Goal: Find specific page/section: Find specific page/section

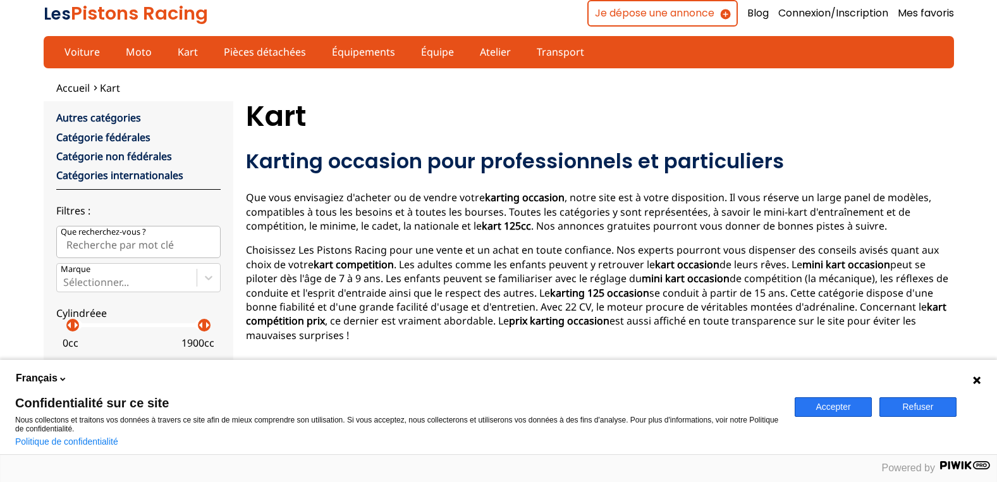
click at [819, 404] on button "Accepter" at bounding box center [832, 407] width 77 height 20
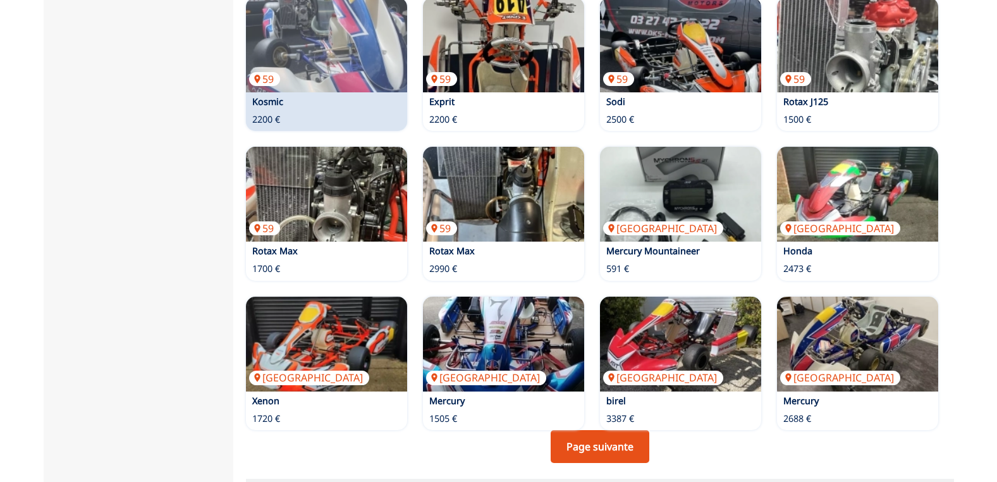
scroll to position [822, 0]
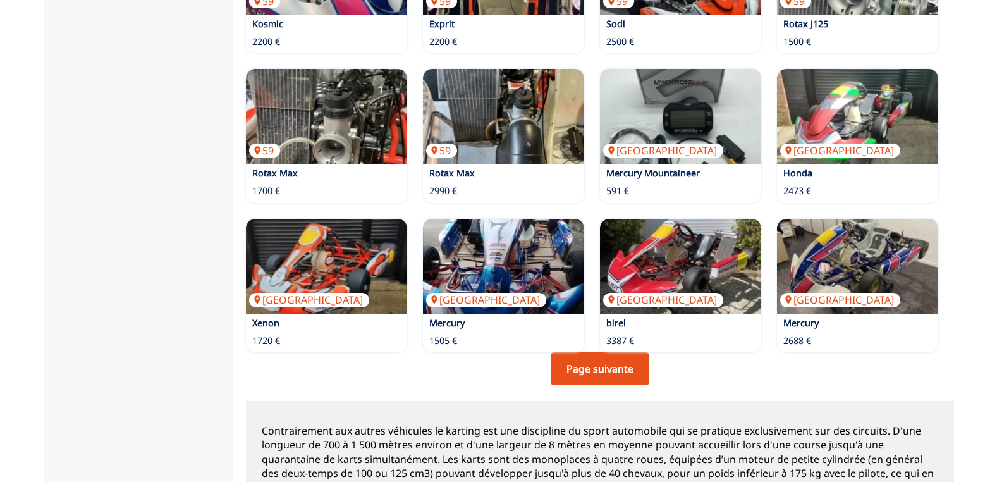
click at [593, 352] on link "Page suivante" at bounding box center [599, 368] width 99 height 33
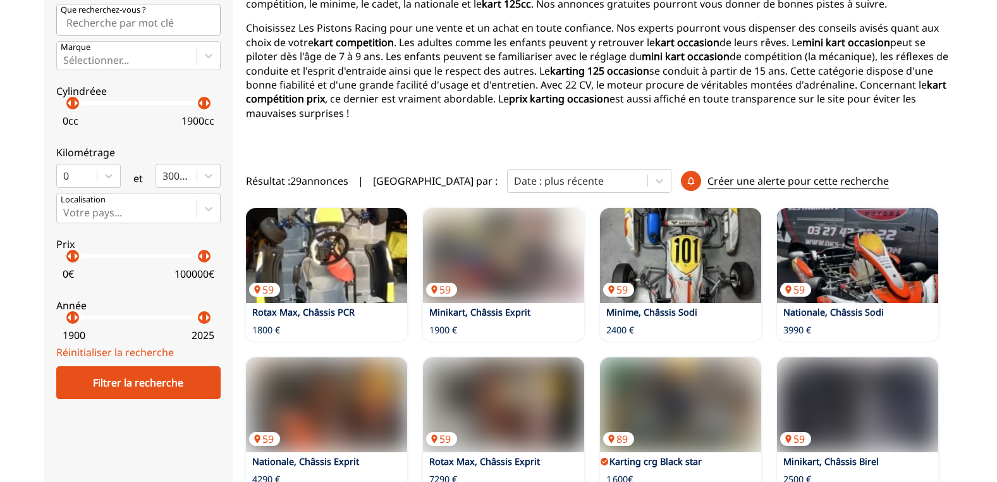
scroll to position [126, 0]
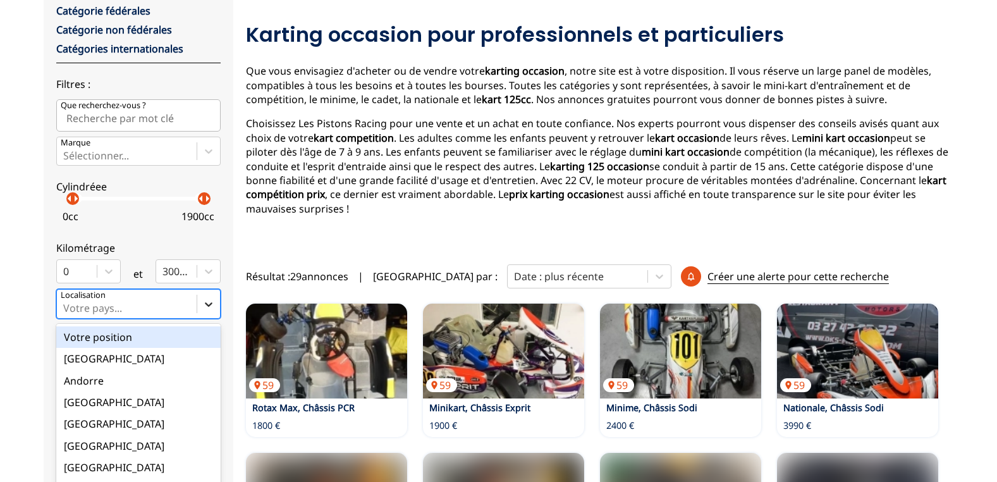
click at [205, 305] on div "option Votre position focused, 1 of 18. 18 results available. Use Up and Down t…" at bounding box center [138, 303] width 164 height 29
click at [66, 305] on input "option Votre position focused, 1 of 18. 18 results available. Use Up and Down t…" at bounding box center [64, 307] width 3 height 11
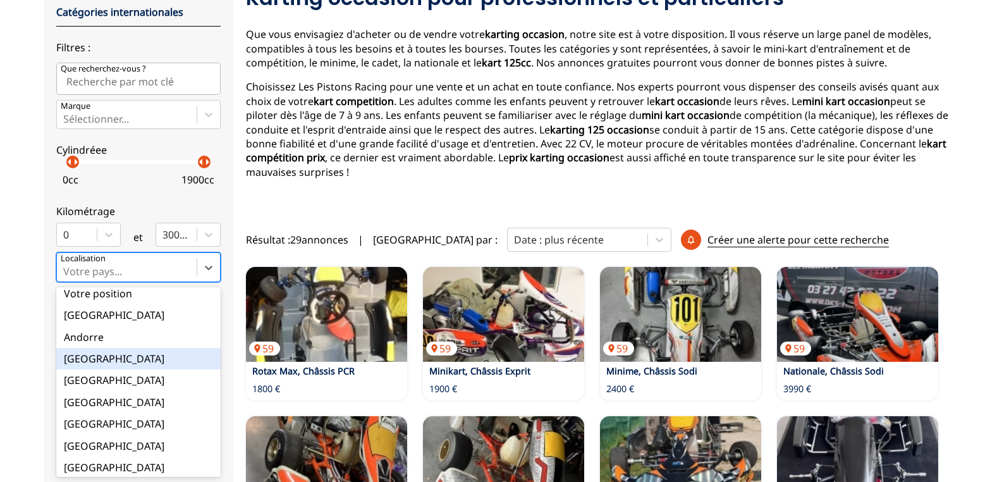
scroll to position [0, 0]
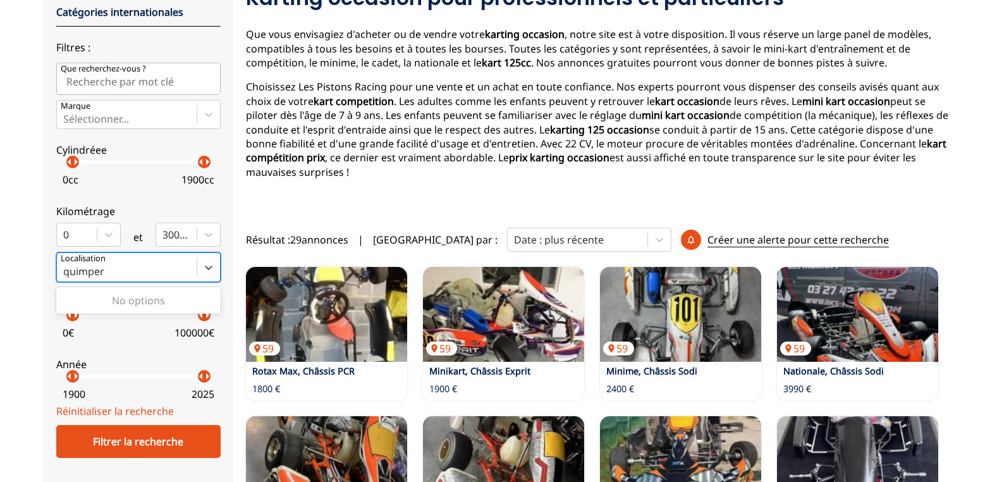
type input "quimper"
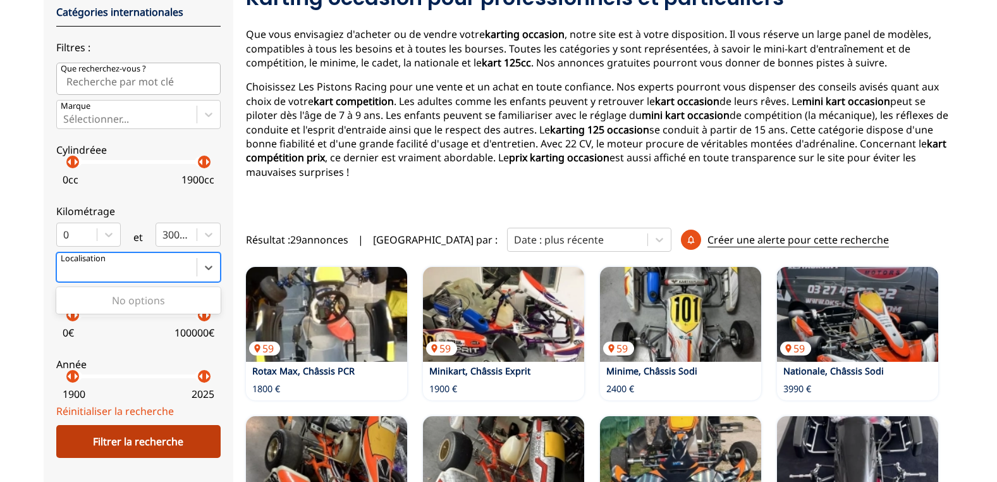
click at [151, 439] on div "Filtrer la recherche" at bounding box center [138, 441] width 164 height 33
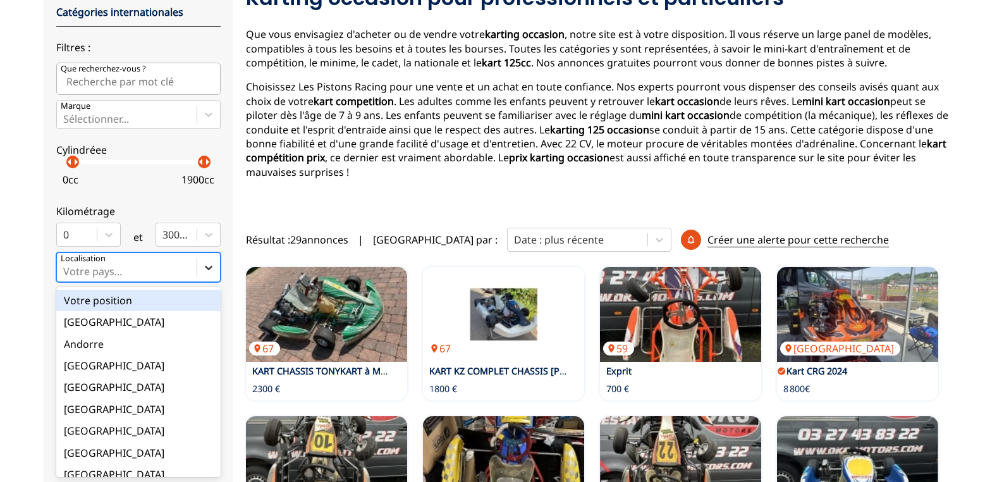
click at [212, 268] on icon at bounding box center [208, 267] width 13 height 13
click at [66, 268] on input "option Votre position focused, 1 of 18. 18 results available. Use Up and Down t…" at bounding box center [64, 270] width 3 height 11
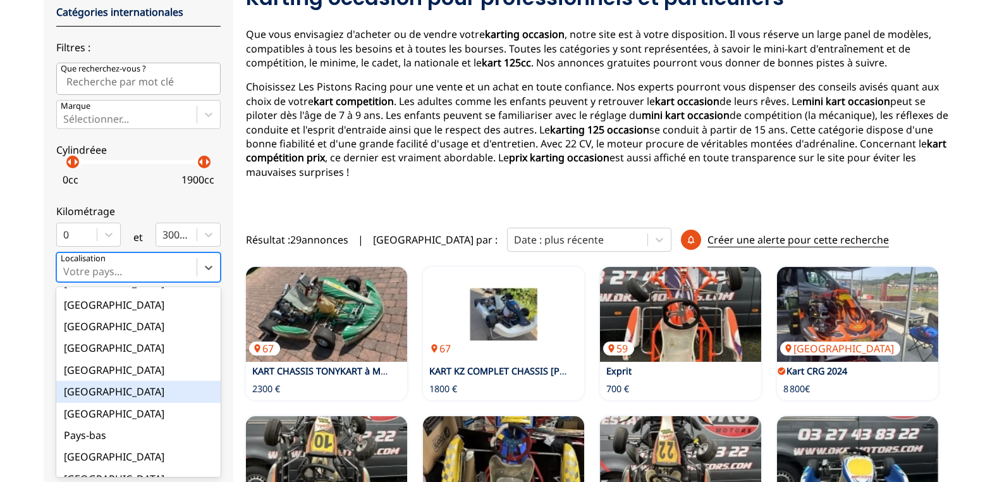
scroll to position [126, 0]
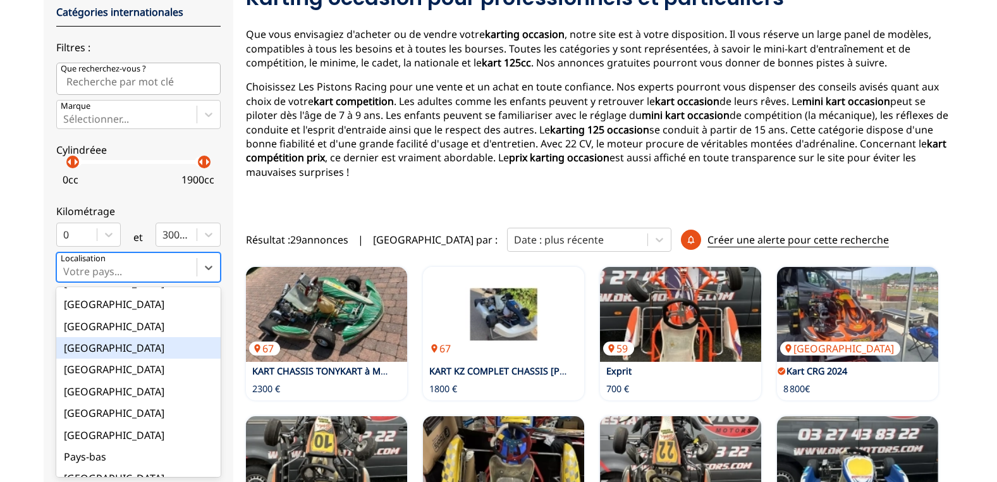
click at [145, 351] on div "[GEOGRAPHIC_DATA]" at bounding box center [138, 347] width 164 height 21
click at [66, 277] on input "option France focused, 9 of 18. 18 results available. Use Up and Down to choose…" at bounding box center [64, 270] width 3 height 11
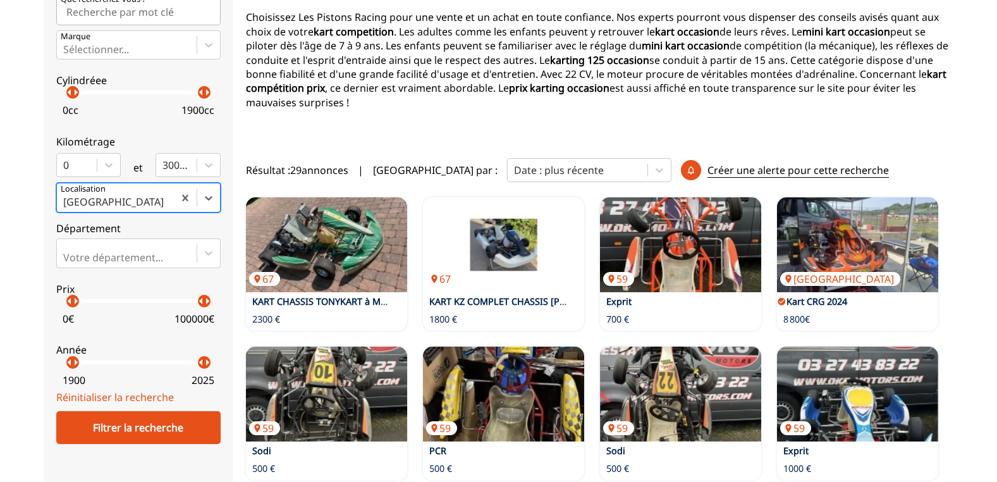
scroll to position [289, 0]
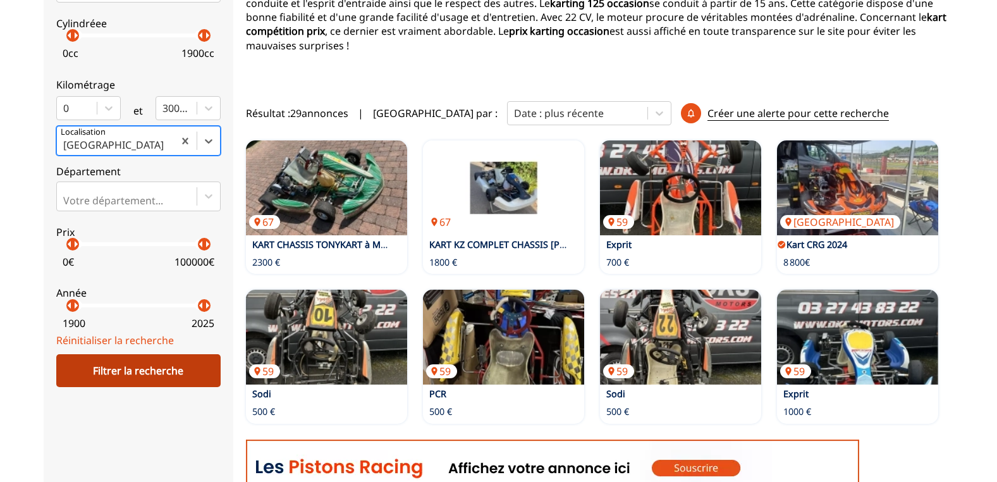
click at [162, 371] on div "Filtrer la recherche" at bounding box center [138, 370] width 164 height 33
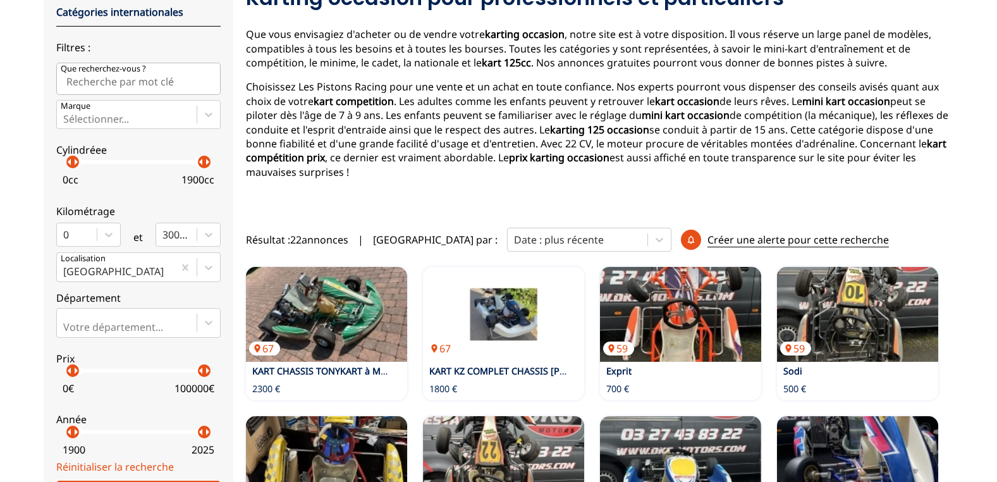
scroll to position [226, 0]
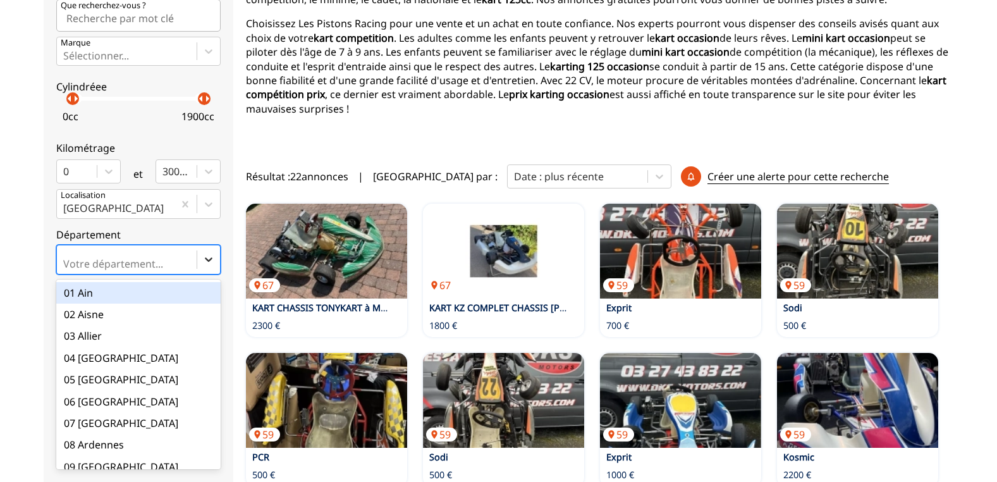
click at [206, 262] on icon at bounding box center [208, 259] width 13 height 13
click at [66, 262] on input "option 01 Ain focused, 1 of 101. 101 results available. Use Up and Down to choo…" at bounding box center [64, 263] width 3 height 11
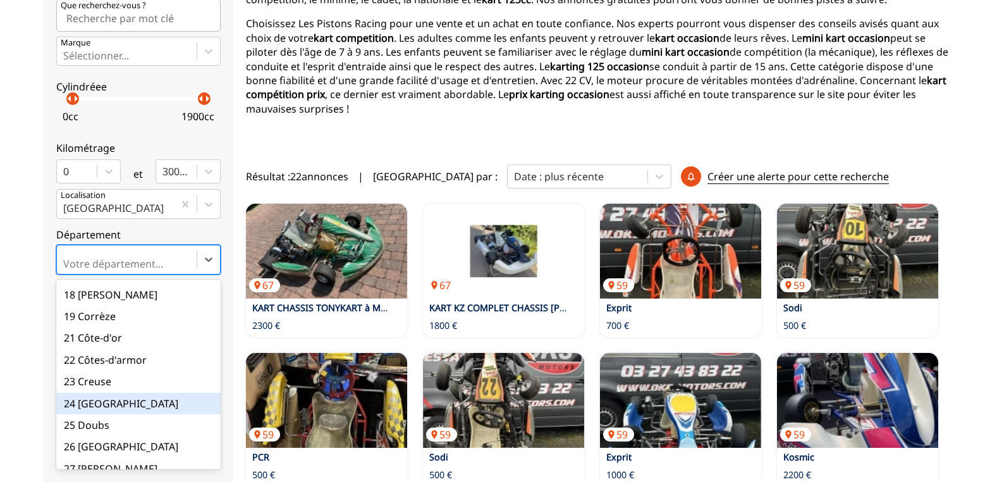
scroll to position [569, 0]
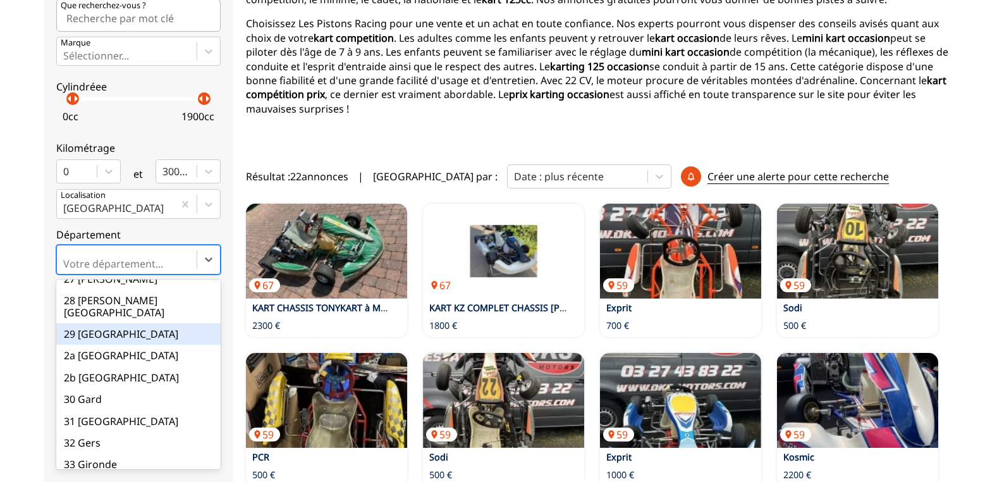
click at [81, 323] on div "29 [GEOGRAPHIC_DATA]" at bounding box center [138, 333] width 164 height 21
click at [66, 269] on input "option 29 Finistère focused, 28 of 101. 101 results available. Use Up and Down …" at bounding box center [64, 263] width 3 height 11
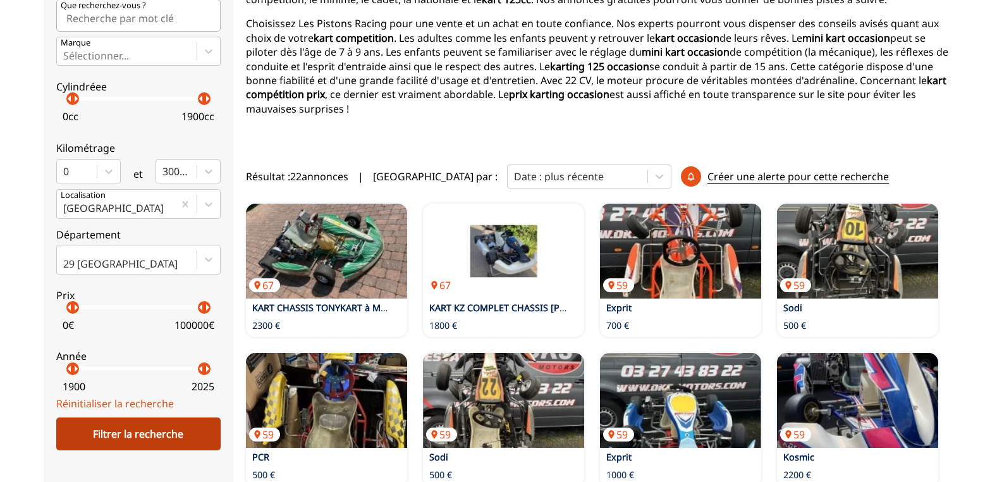
click at [189, 432] on div "Filtrer la recherche" at bounding box center [138, 433] width 164 height 33
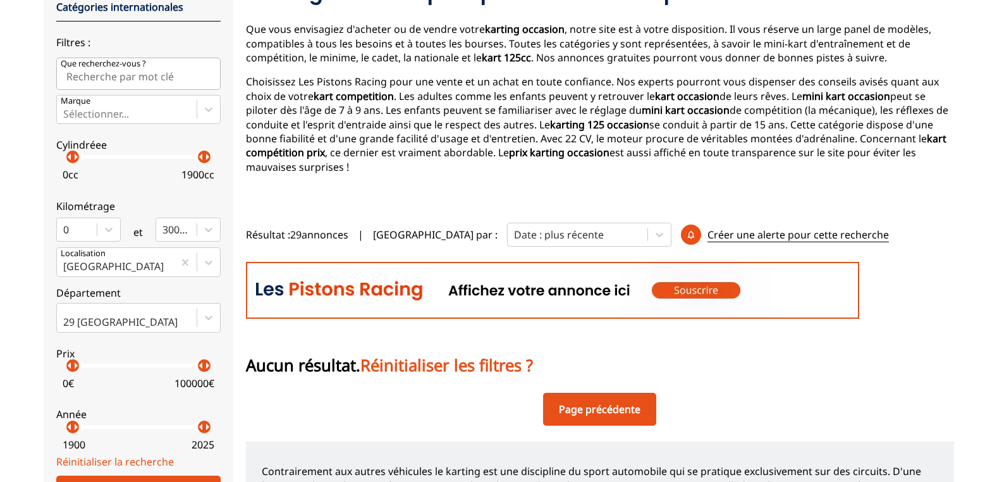
scroll to position [163, 0]
